Goal: Use online tool/utility: Use online tool/utility

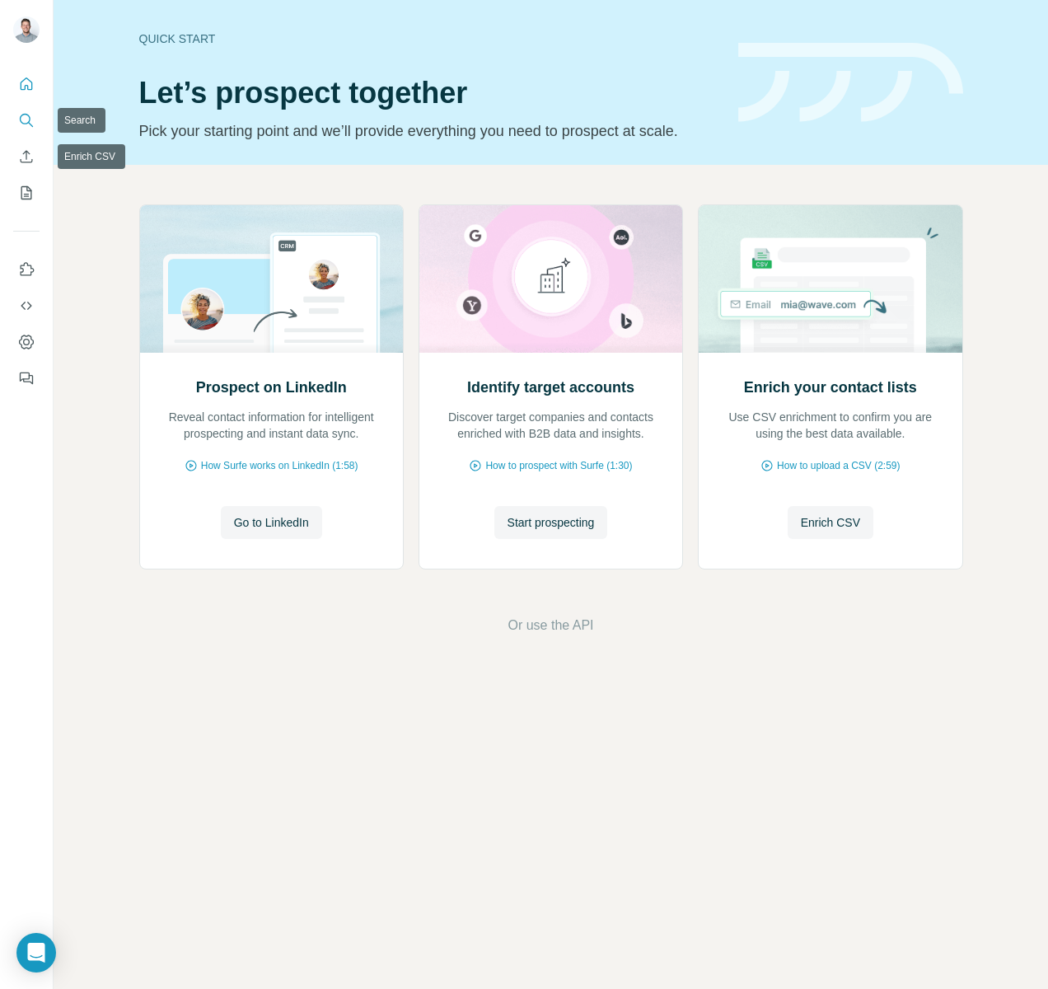
click at [30, 115] on icon "Search" at bounding box center [26, 120] width 16 height 16
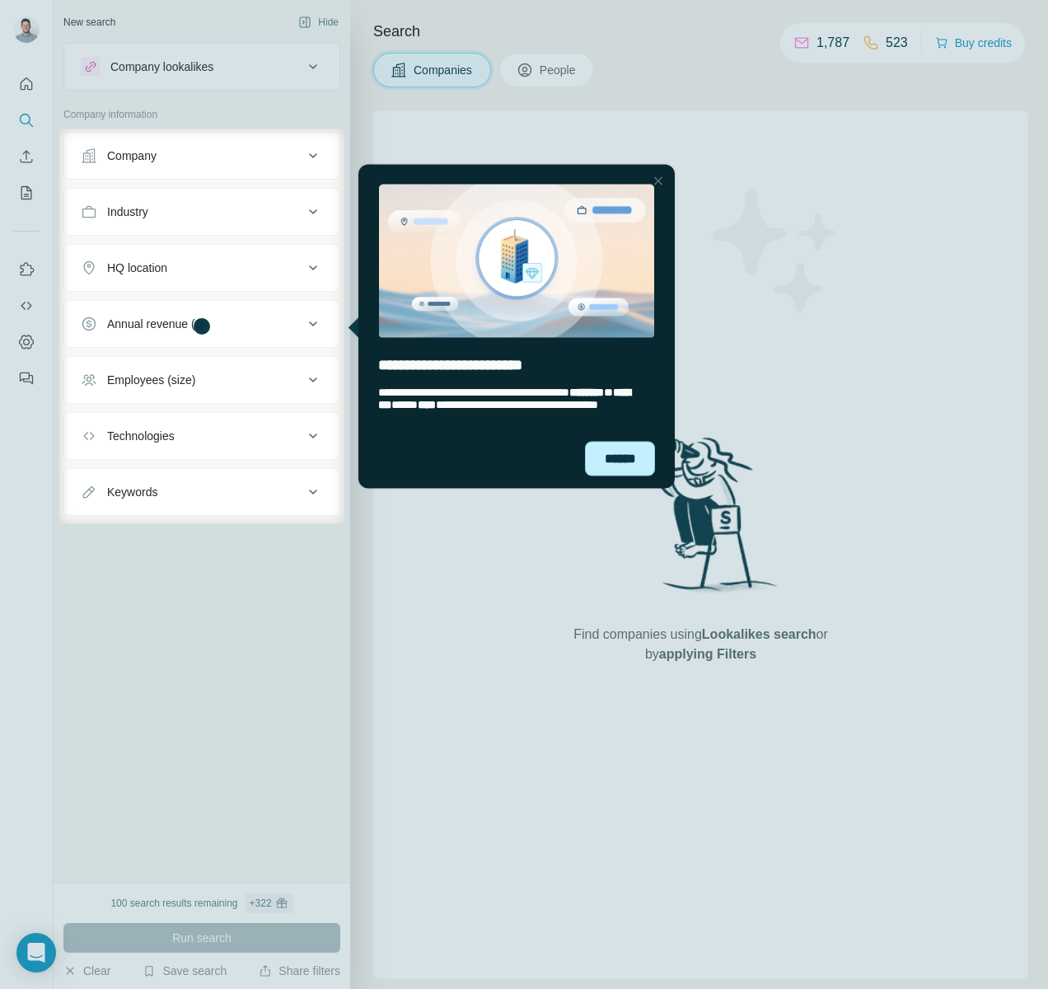
click at [626, 449] on div "******" at bounding box center [620, 458] width 70 height 35
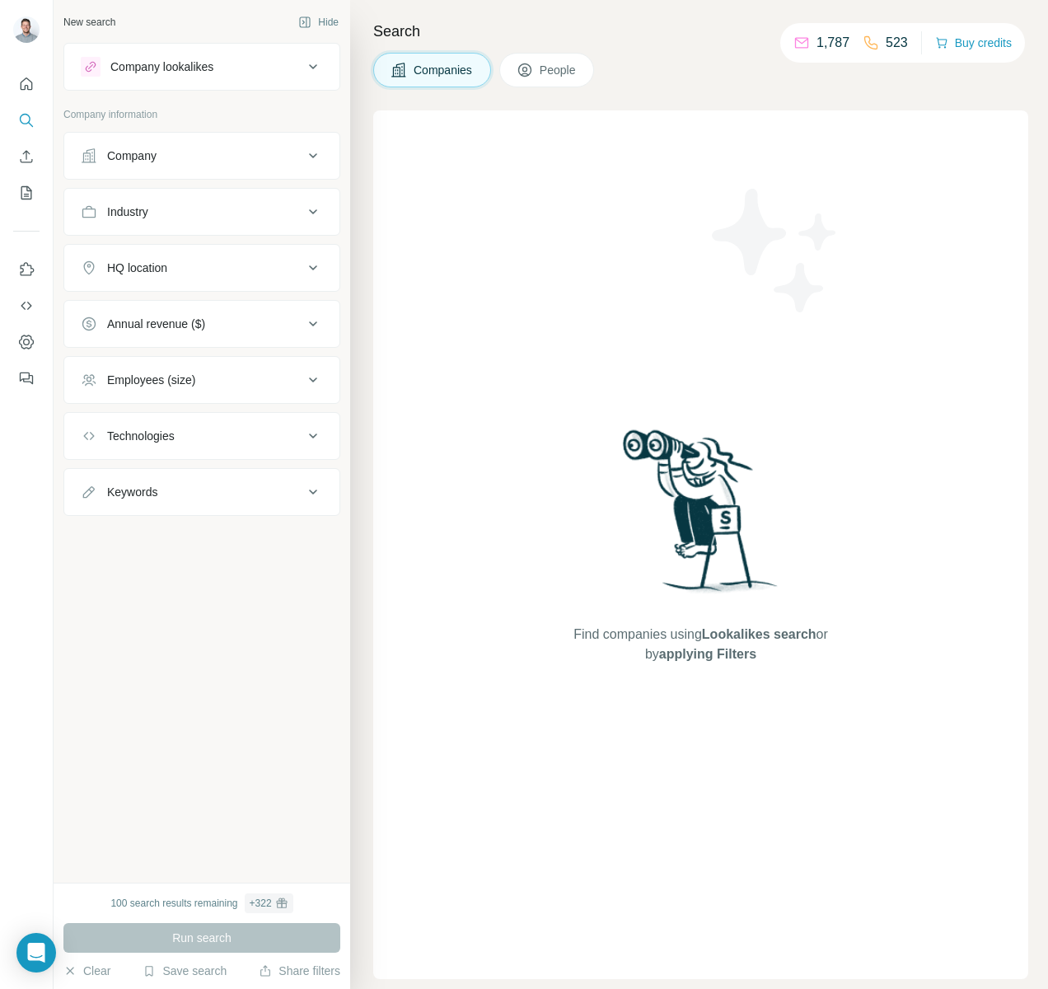
click at [21, 90] on div at bounding box center [524, 66] width 1048 height 133
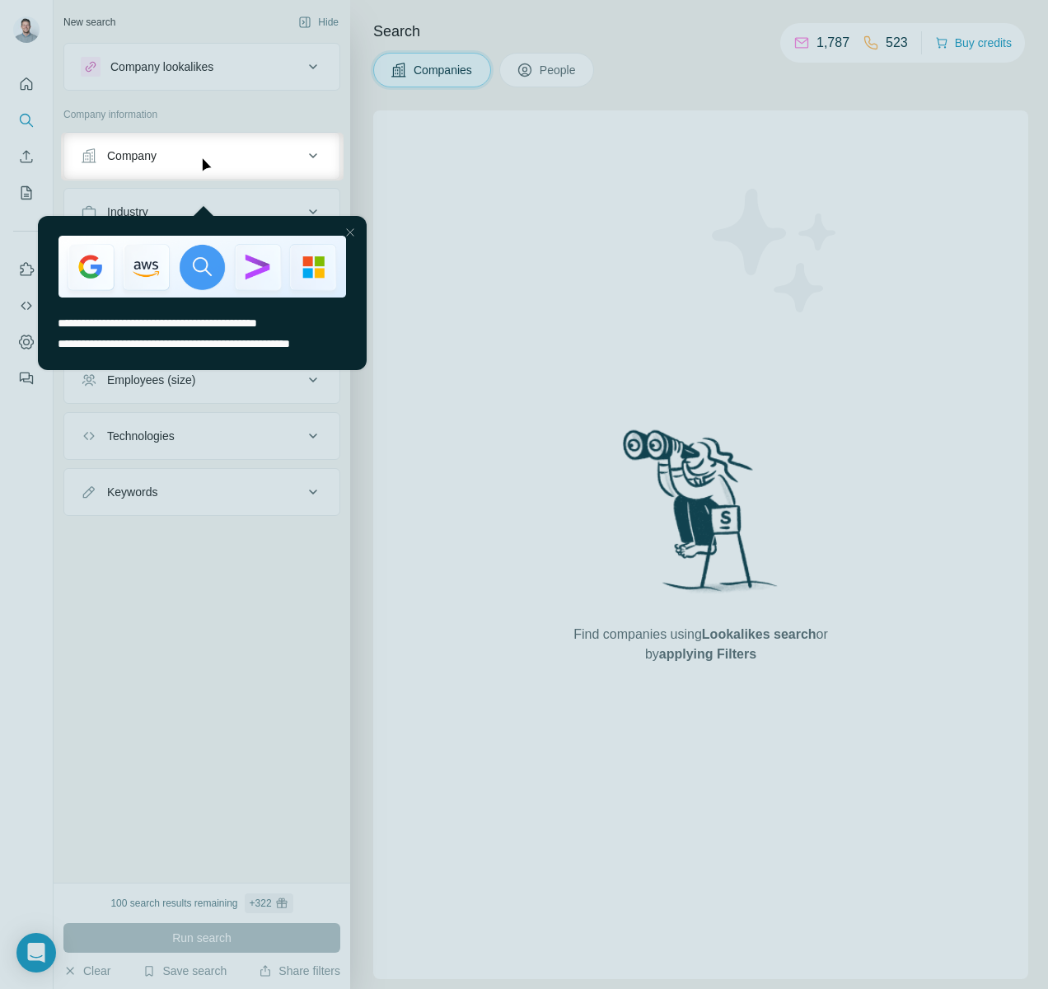
click at [28, 93] on div at bounding box center [524, 66] width 1048 height 133
click at [233, 561] on div at bounding box center [524, 585] width 1048 height 809
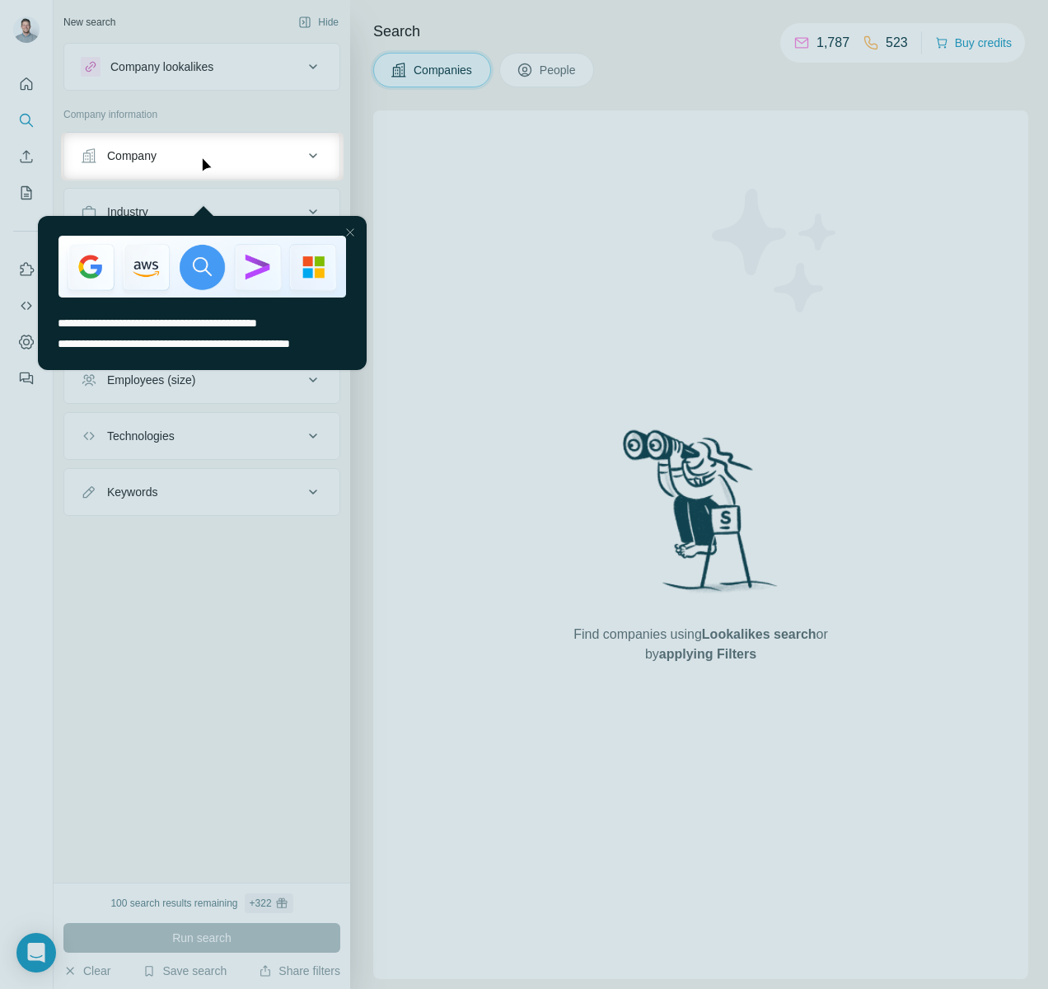
click at [278, 236] on img "entering tooltip" at bounding box center [202, 267] width 288 height 62
click at [368, 195] on html "**********" at bounding box center [201, 277] width 335 height 193
click at [354, 223] on div at bounding box center [350, 233] width 20 height 20
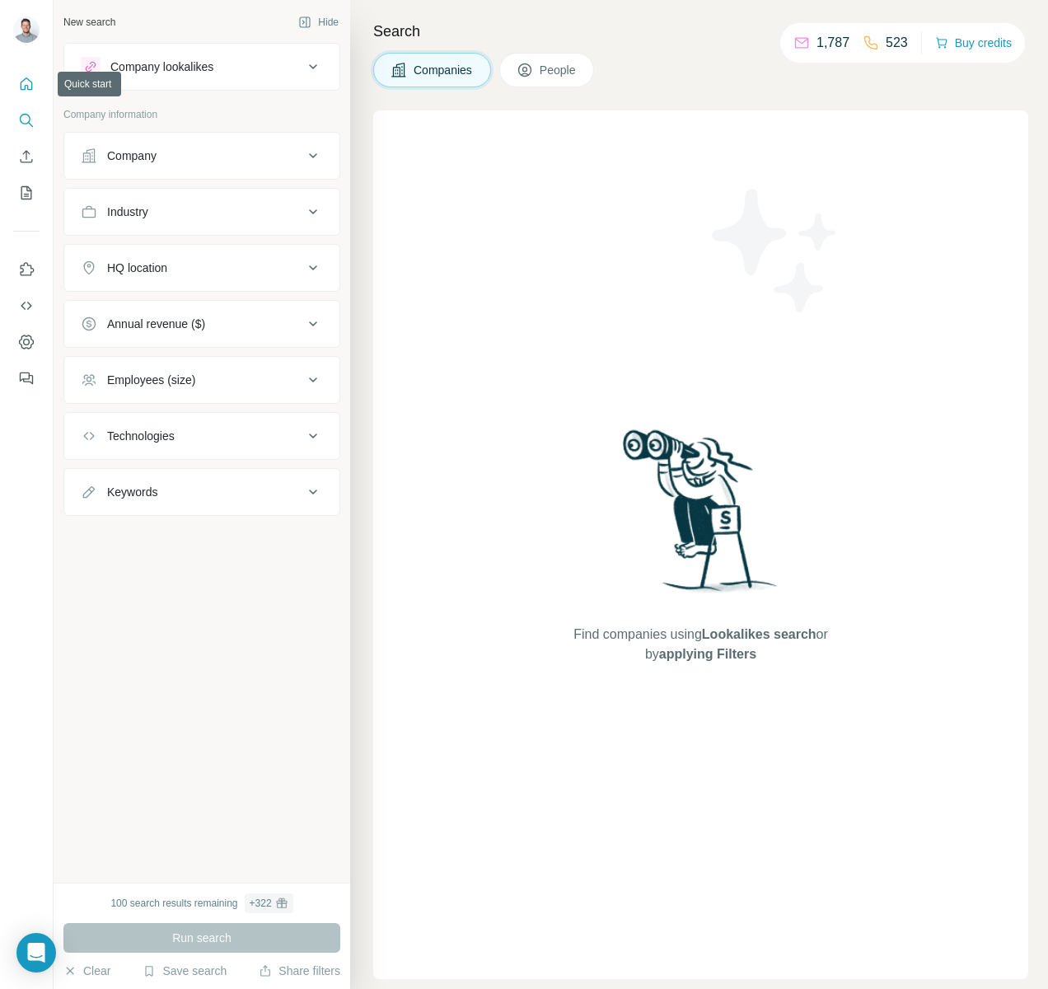
click at [35, 85] on button "Quick start" at bounding box center [26, 84] width 26 height 30
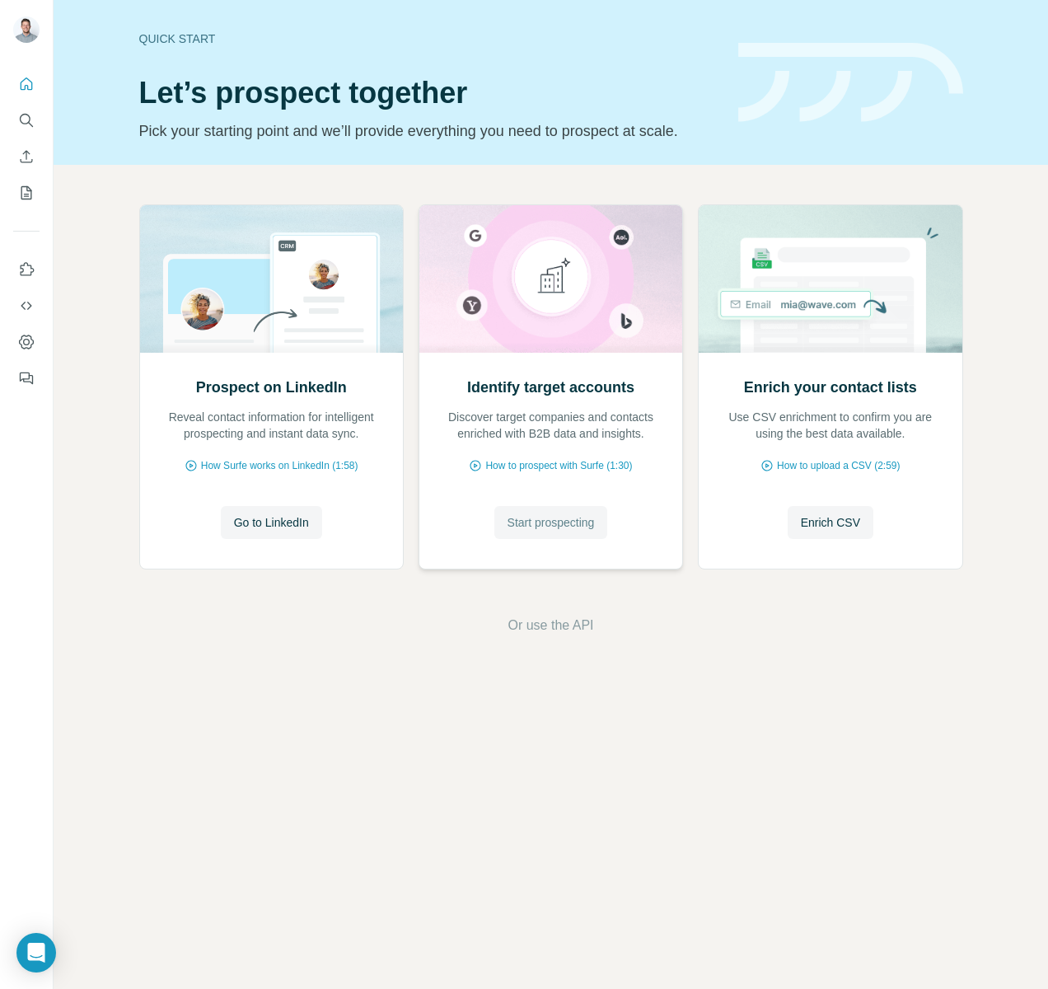
click at [558, 524] on span "Start prospecting" at bounding box center [551, 522] width 87 height 16
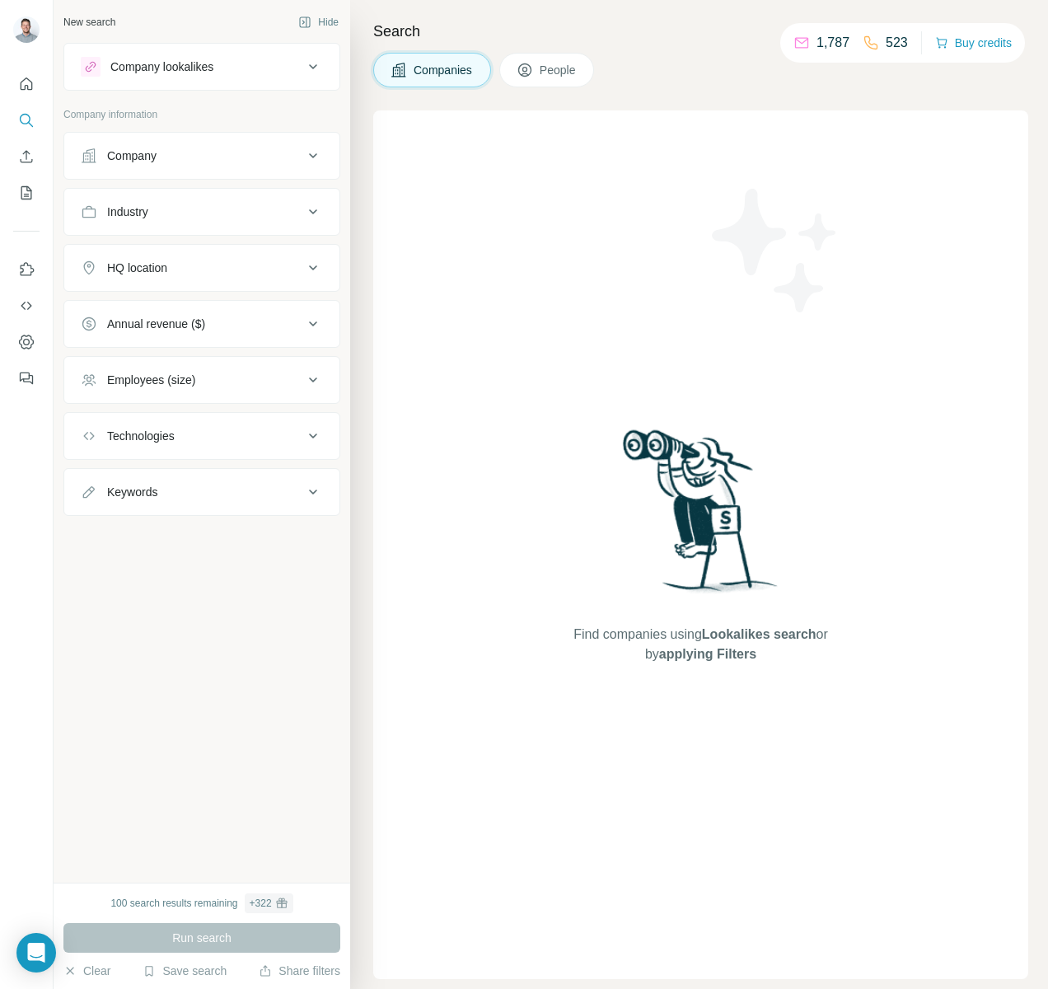
click at [284, 152] on div "Company" at bounding box center [192, 156] width 223 height 16
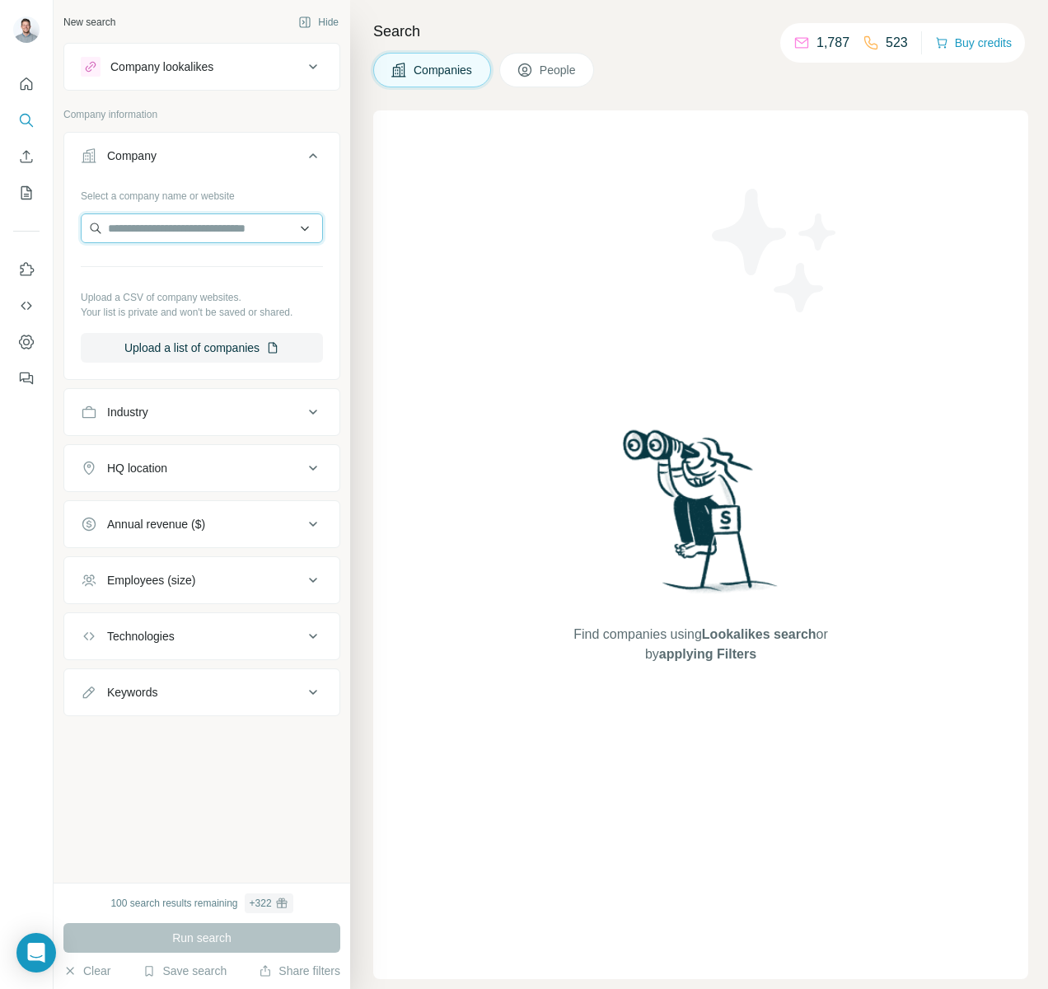
click at [222, 229] on input "text" at bounding box center [202, 228] width 242 height 30
type input "*******"
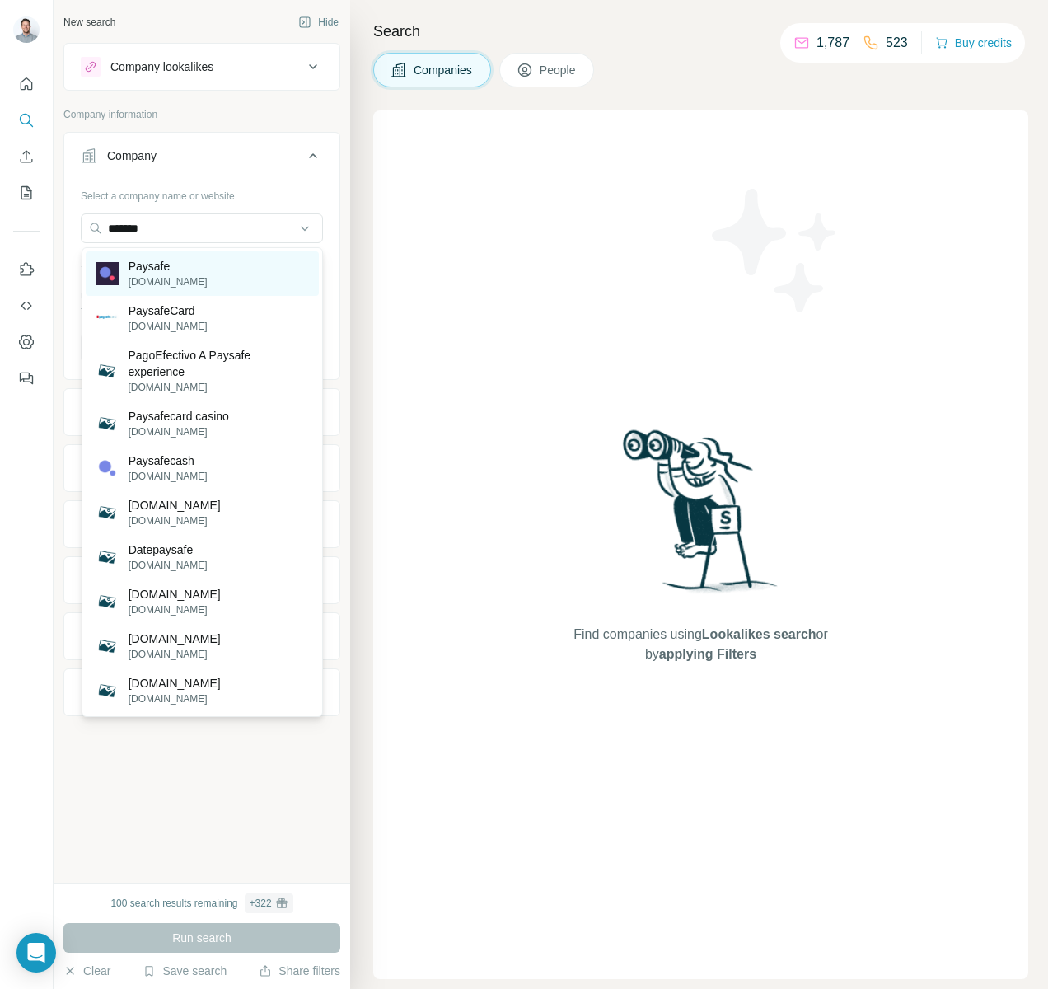
click at [204, 272] on div "Paysafe [DOMAIN_NAME]" at bounding box center [202, 273] width 233 height 45
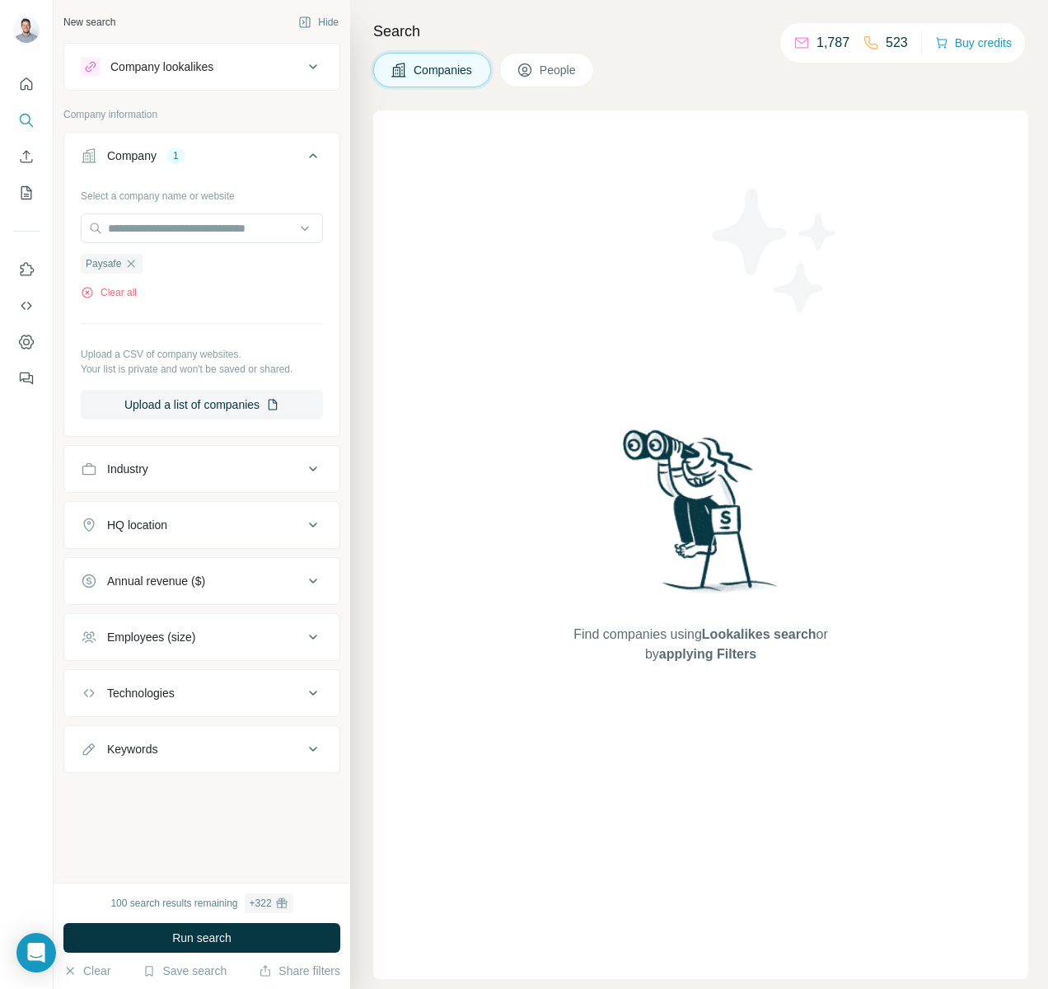
click at [208, 70] on div "Company lookalikes" at bounding box center [161, 67] width 103 height 16
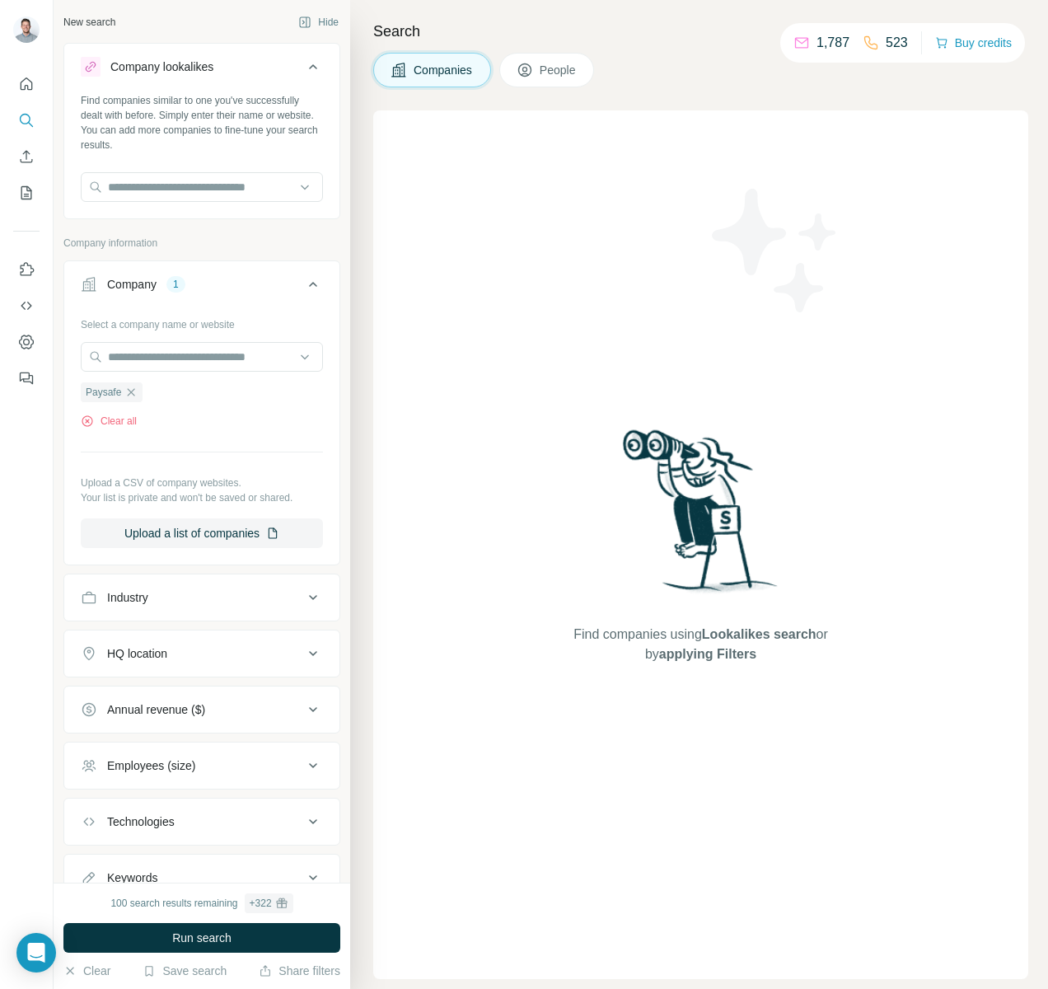
click at [208, 70] on div "Company lookalikes" at bounding box center [161, 67] width 103 height 16
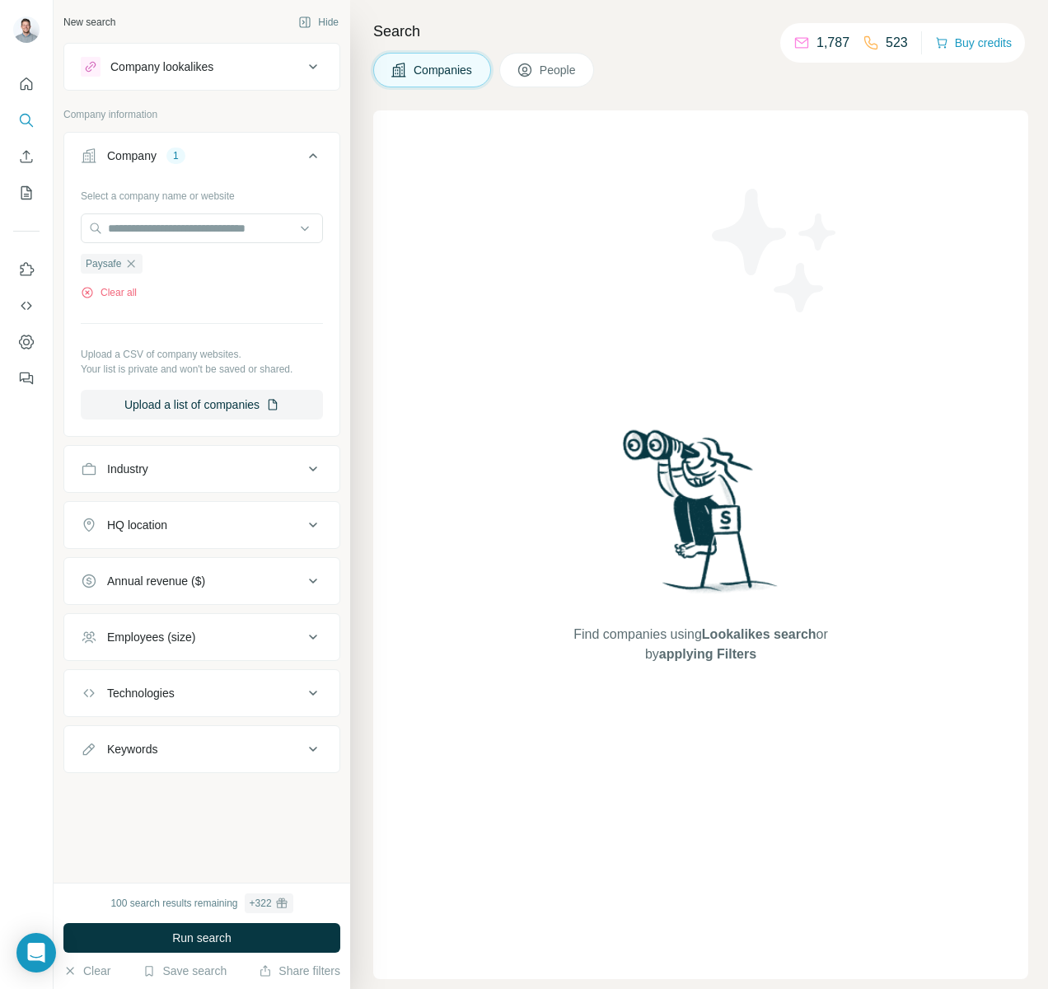
click at [184, 68] on div "Company lookalikes" at bounding box center [161, 67] width 103 height 16
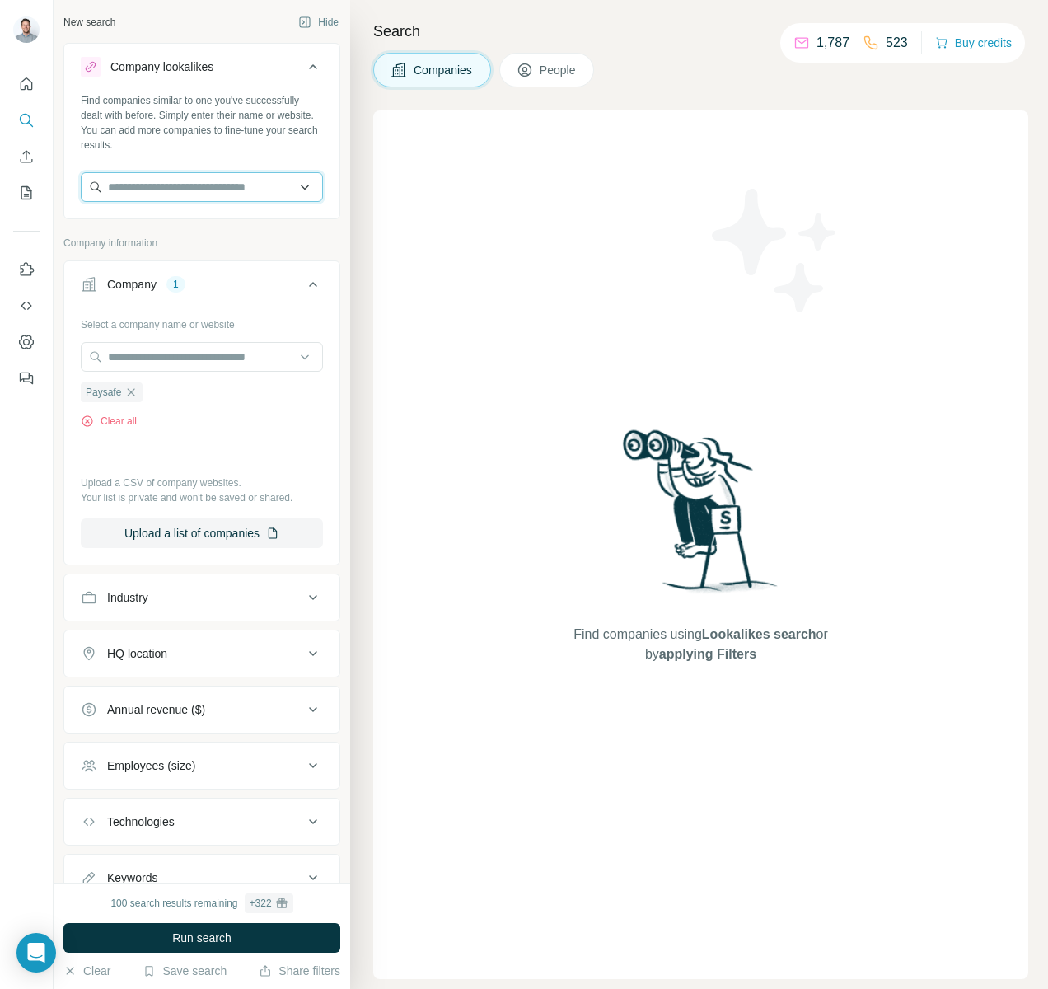
click at [174, 197] on input "text" at bounding box center [202, 187] width 242 height 30
type input "*******"
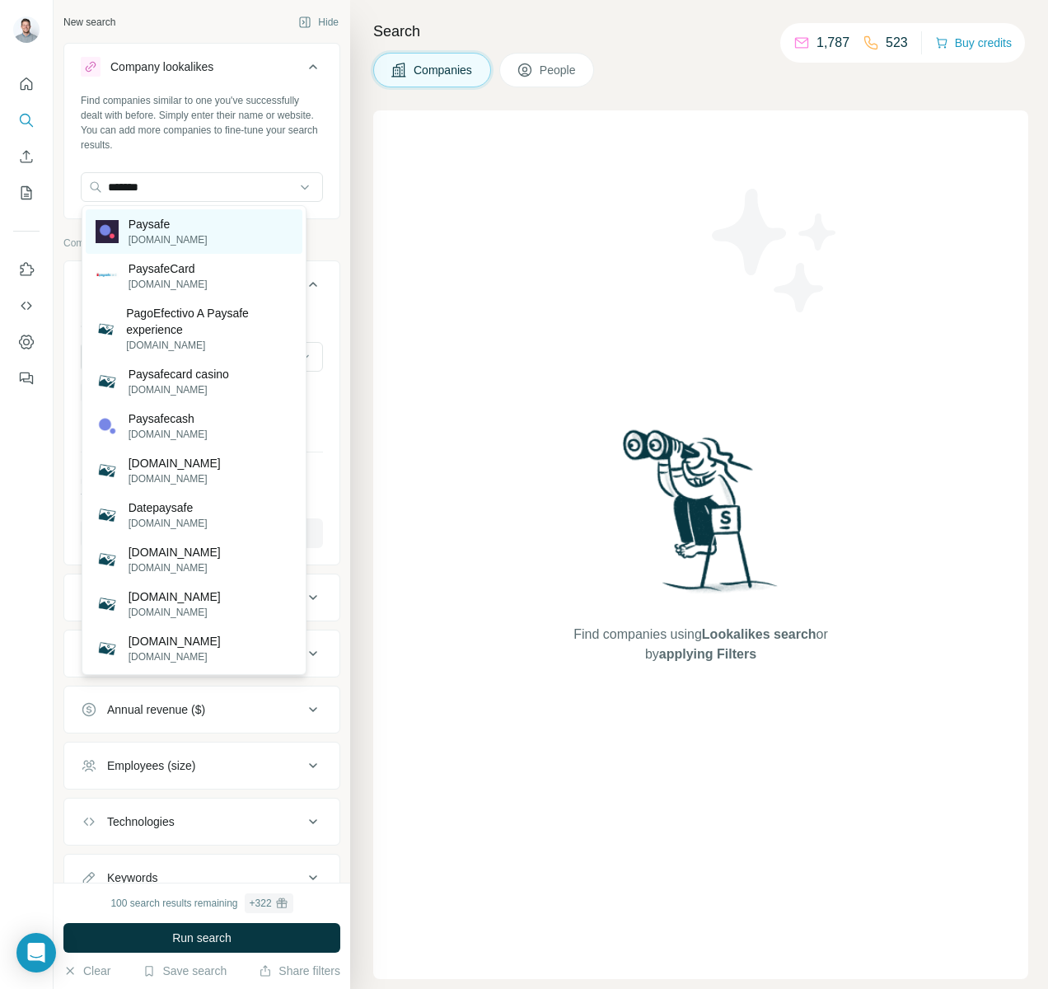
click at [149, 220] on p "Paysafe" at bounding box center [168, 224] width 79 height 16
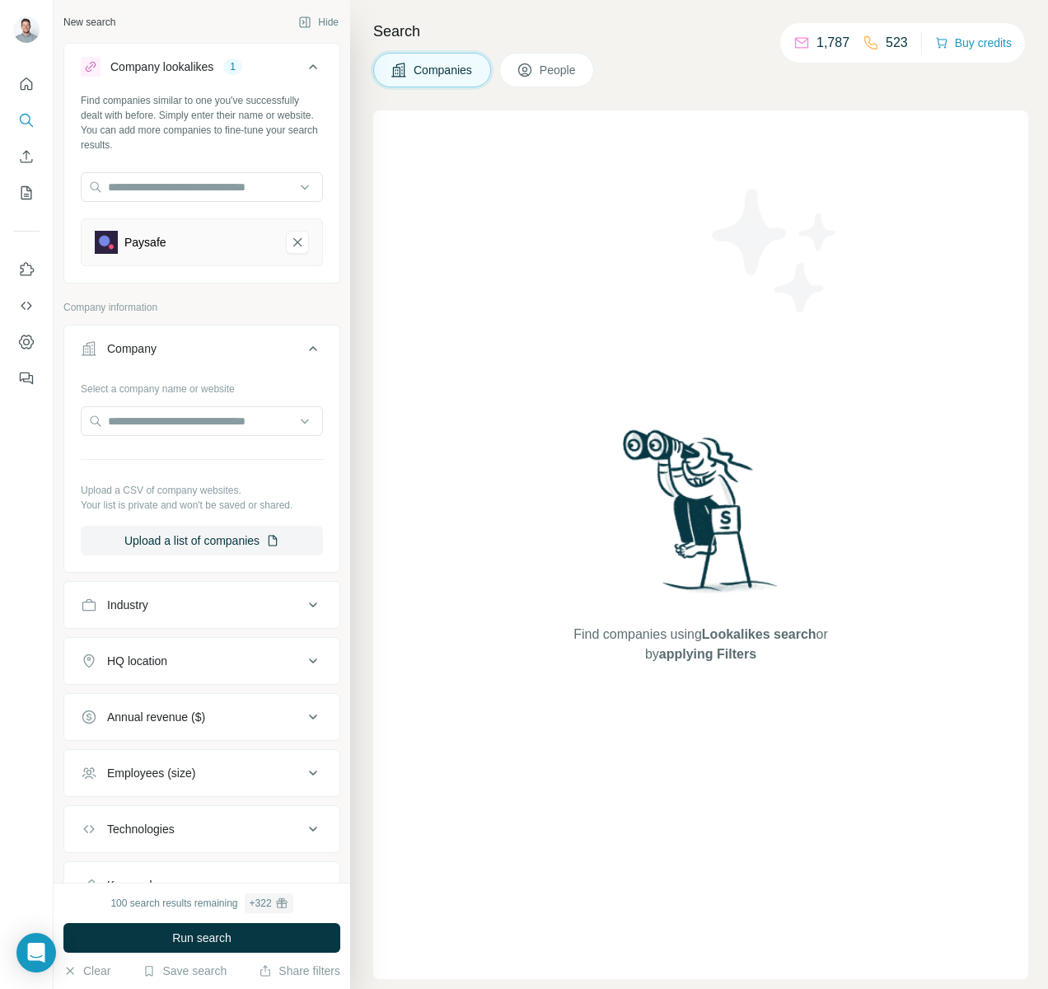
click at [308, 349] on button "Company" at bounding box center [201, 352] width 275 height 46
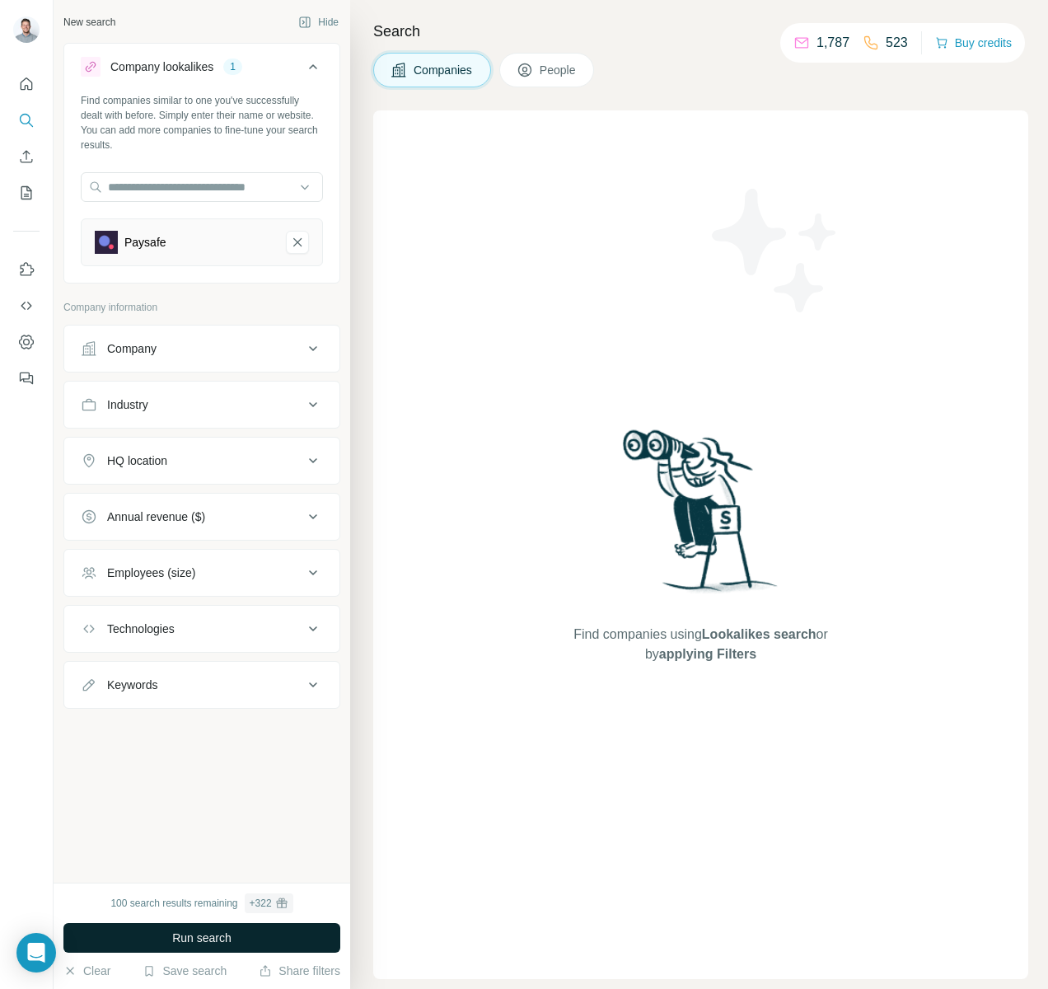
click at [213, 930] on span "Run search" at bounding box center [201, 938] width 59 height 16
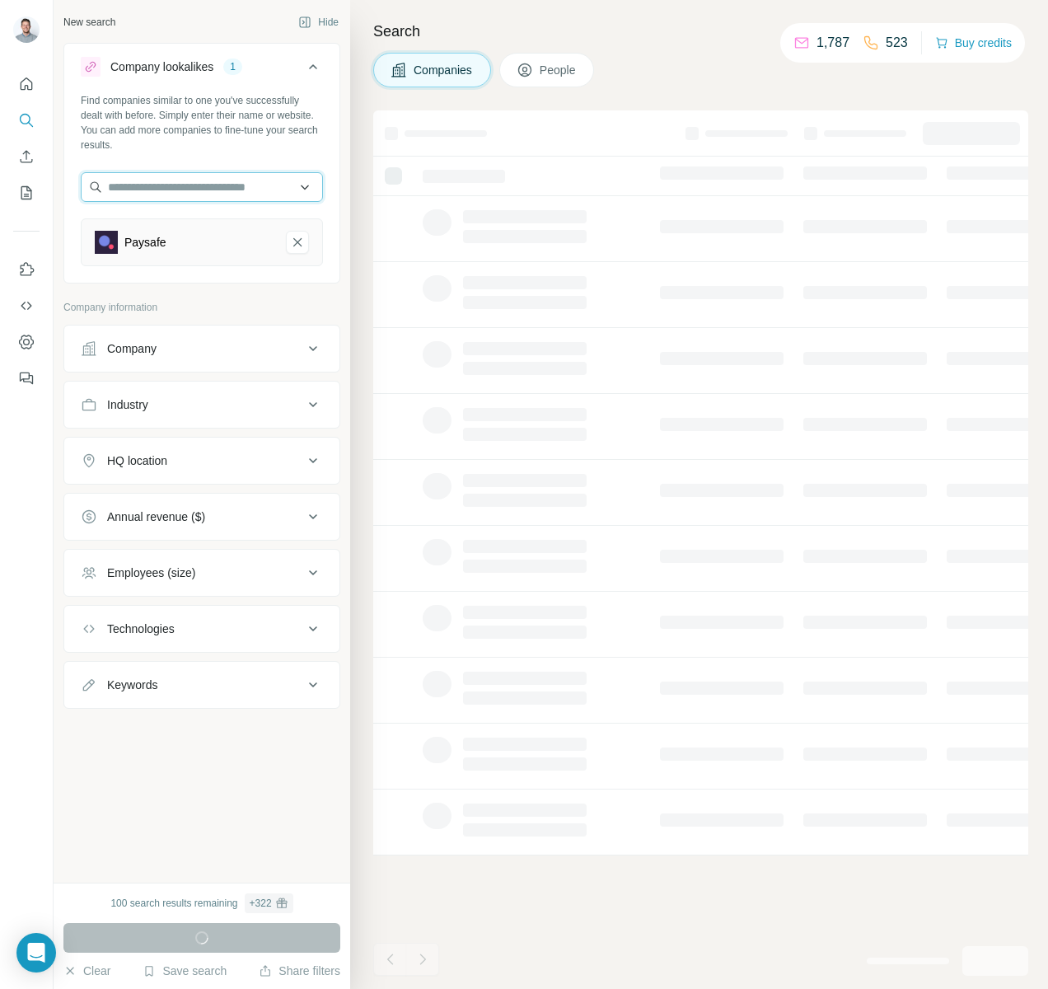
click at [169, 190] on input "text" at bounding box center [202, 187] width 242 height 30
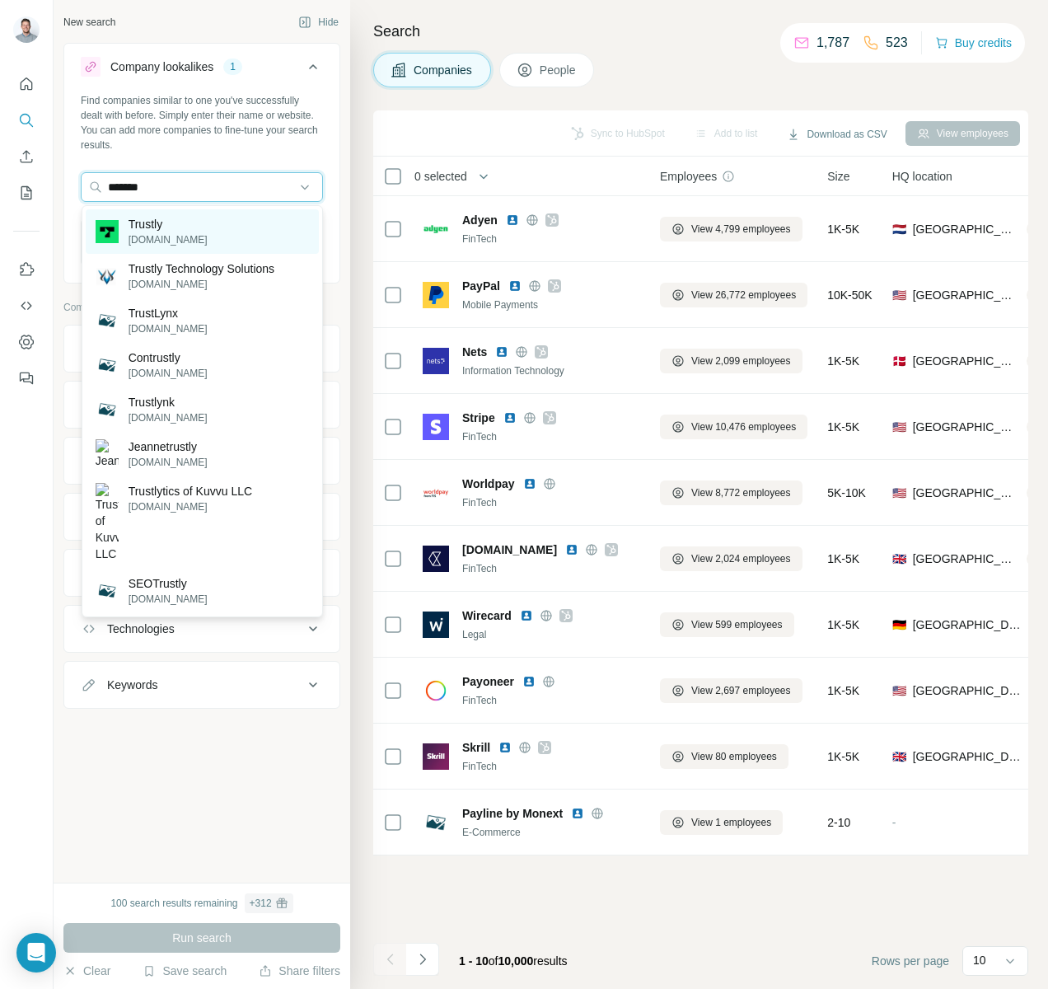
type input "*******"
click at [210, 213] on div "Trustly [DOMAIN_NAME]" at bounding box center [202, 231] width 233 height 45
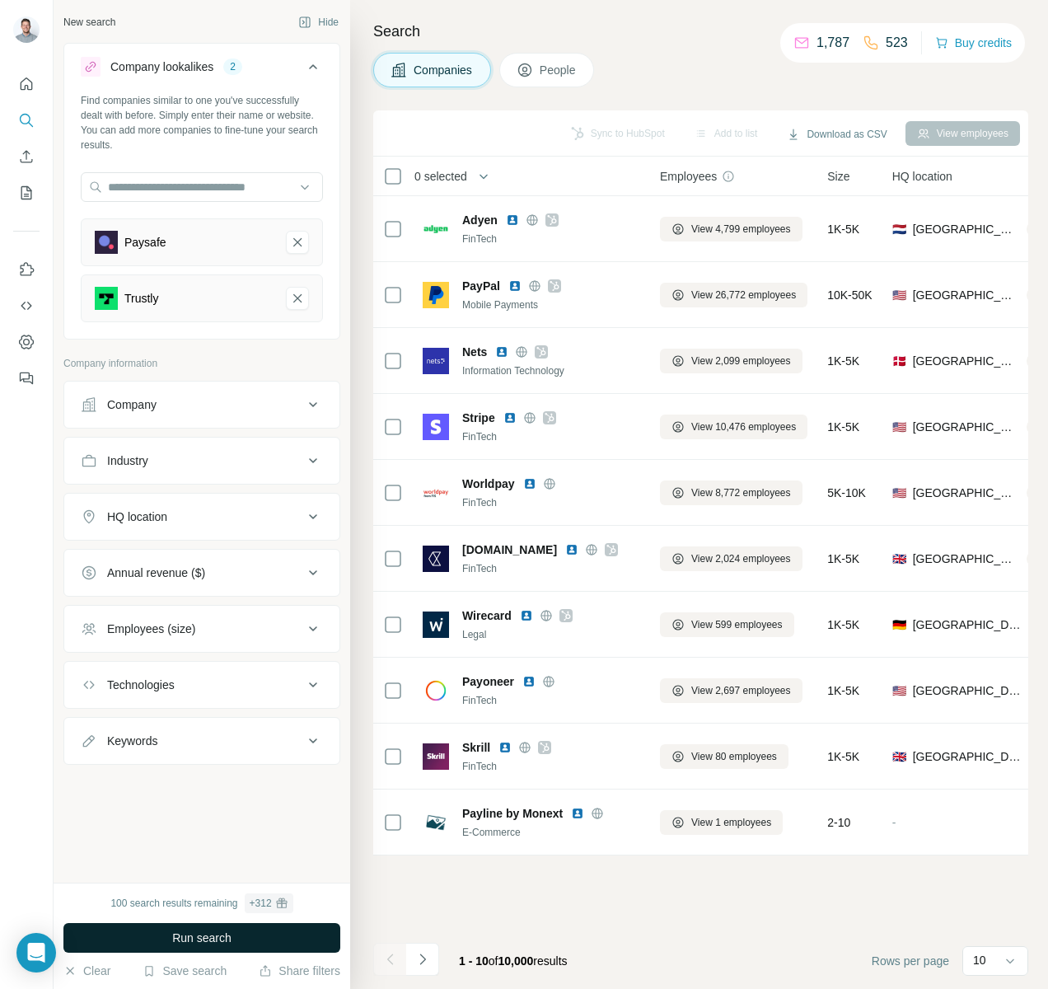
click at [267, 930] on button "Run search" at bounding box center [201, 938] width 277 height 30
